Goal: Navigation & Orientation: Find specific page/section

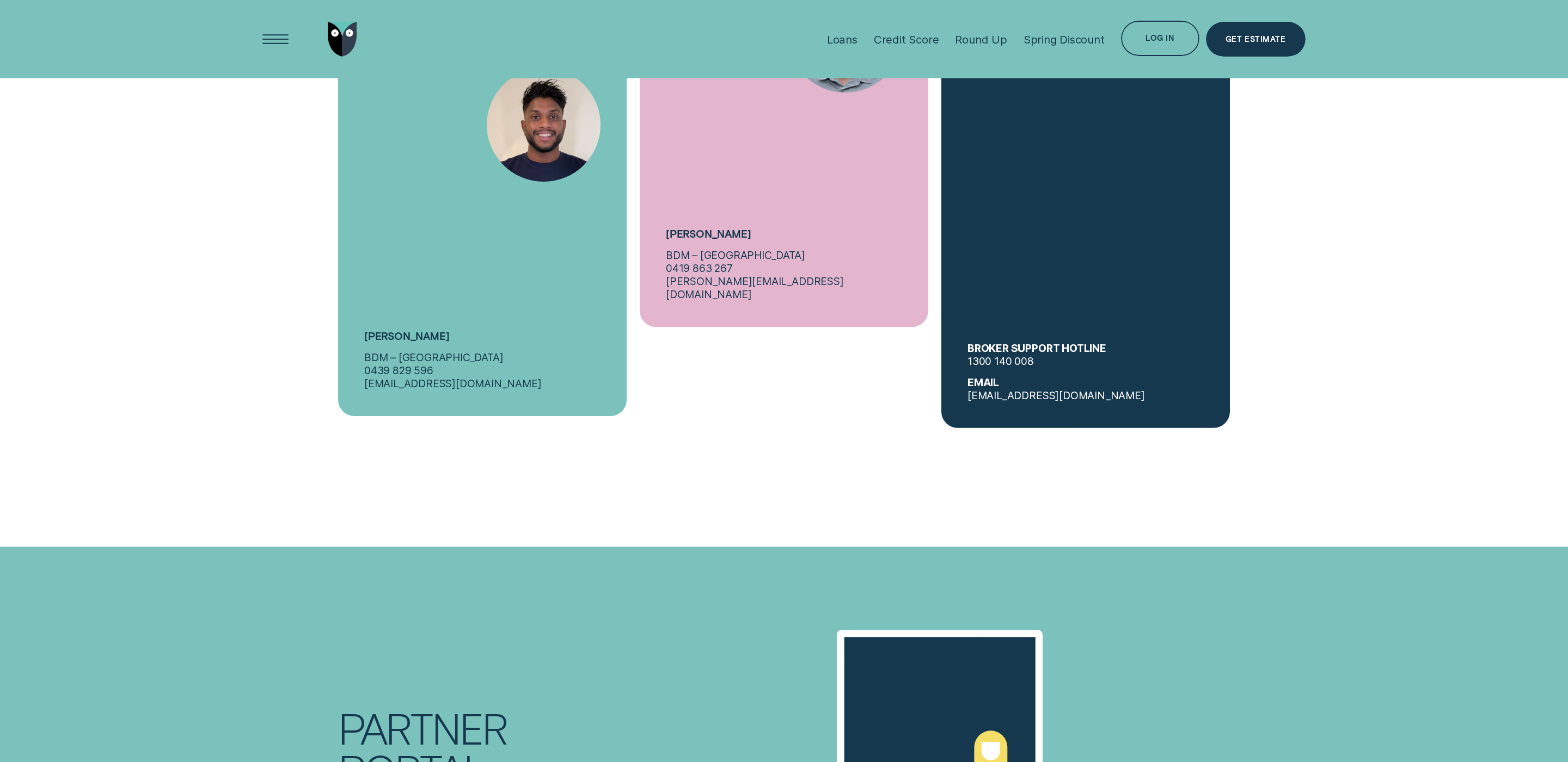
scroll to position [5024, 0]
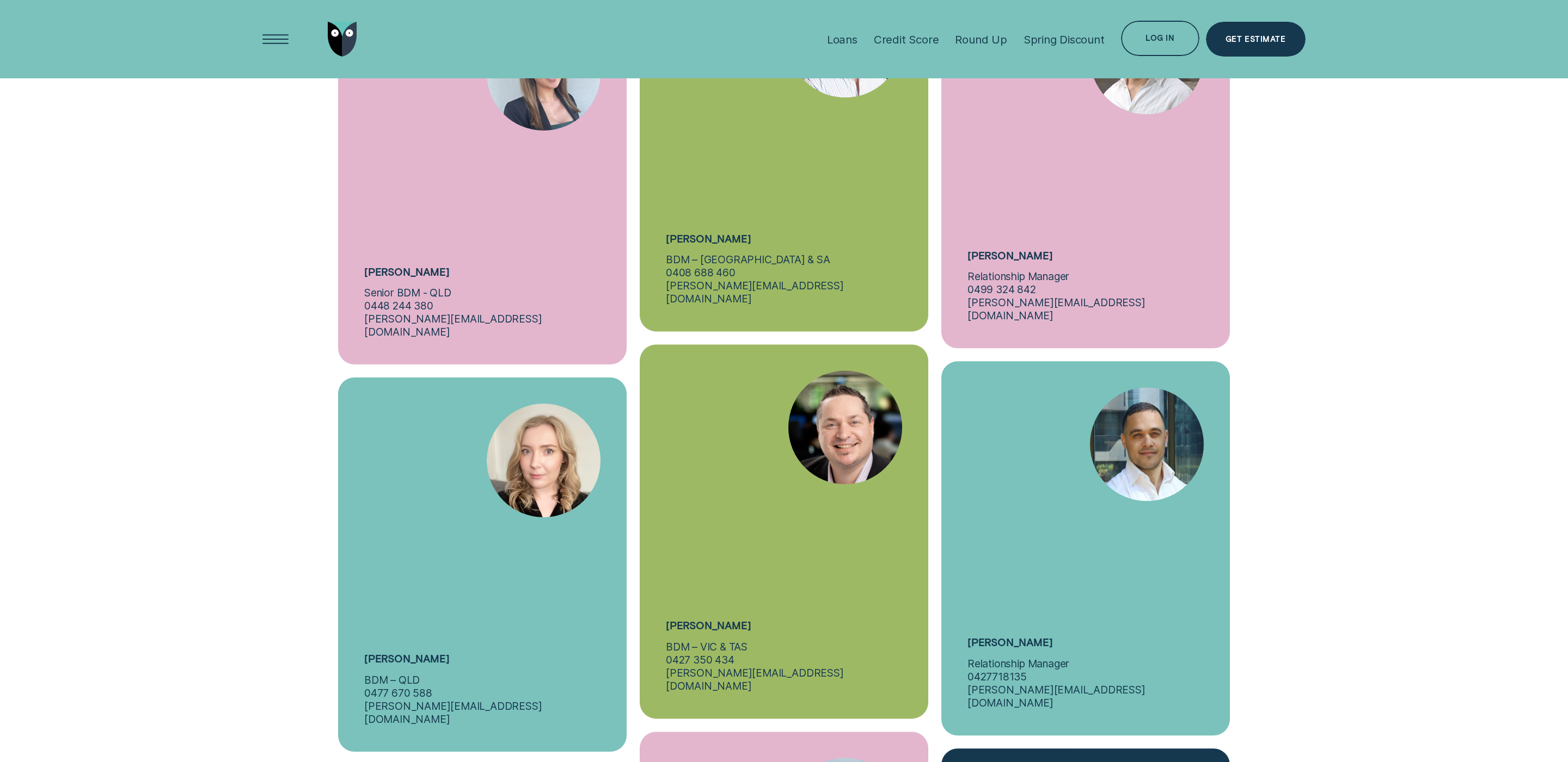
scroll to position [4537, 0]
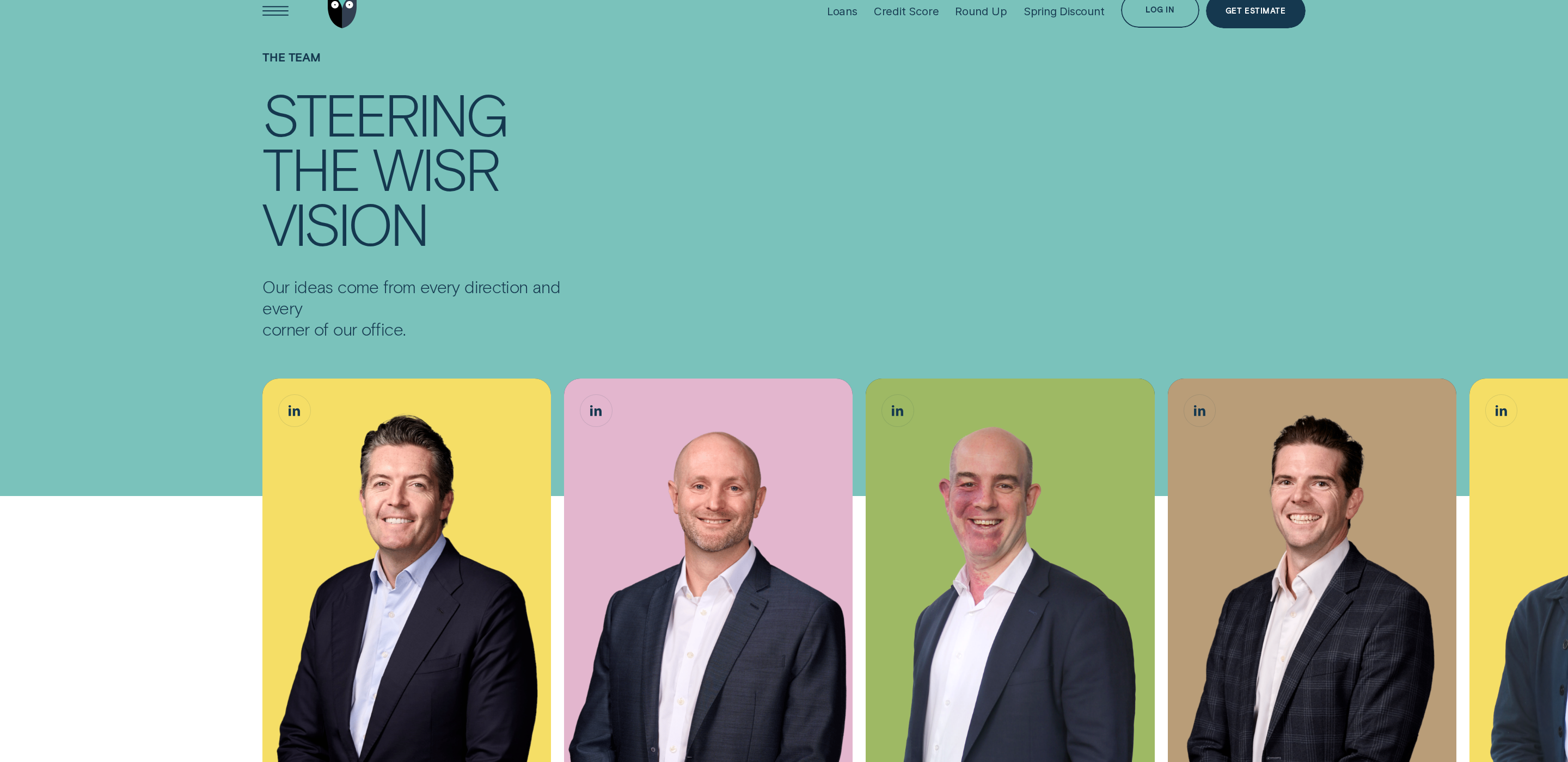
scroll to position [273, 0]
